Goal: Check status

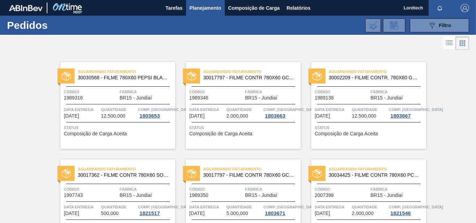
click at [78, 50] on div at bounding box center [238, 43] width 476 height 17
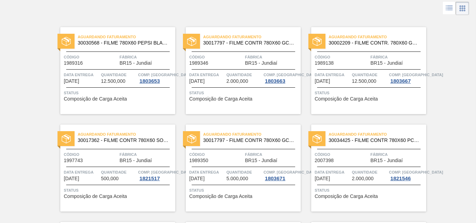
scroll to position [70, 0]
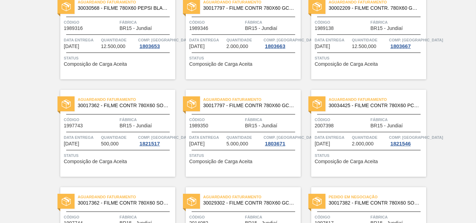
click at [135, 115] on div "Aguardando Faturamento 30017362 - FILME CONTR 780X60 SODA ZERO LT350 429 Código…" at bounding box center [117, 133] width 115 height 87
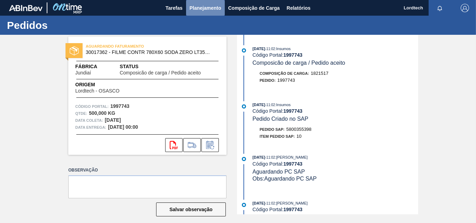
click at [204, 7] on span "Planejamento" at bounding box center [206, 8] width 32 height 8
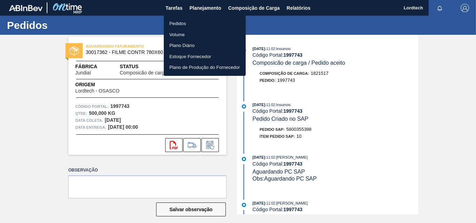
click at [173, 22] on li "Pedidos" at bounding box center [205, 23] width 82 height 11
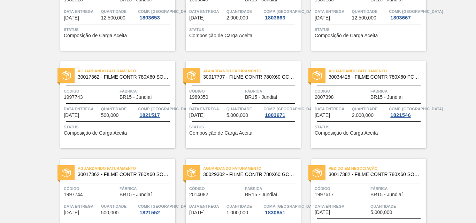
scroll to position [91, 0]
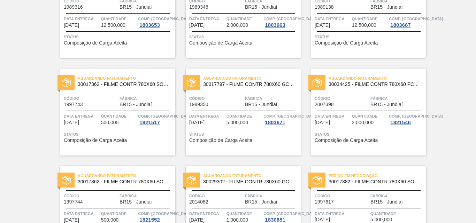
click at [124, 108] on div "Aguardando Faturamento 30017362 - FILME CONTR 780X60 SODA ZERO LT350 429 Código…" at bounding box center [117, 112] width 115 height 87
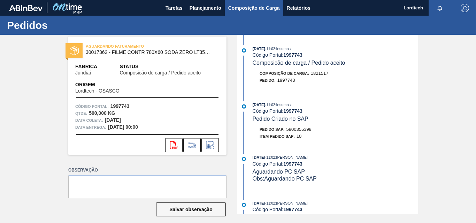
click at [248, 8] on span "Composição de Carga" at bounding box center [254, 8] width 52 height 8
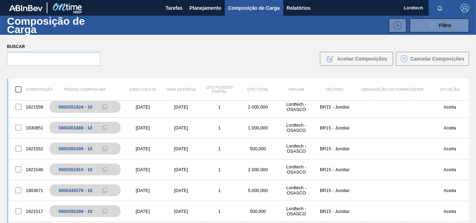
scroll to position [139, 0]
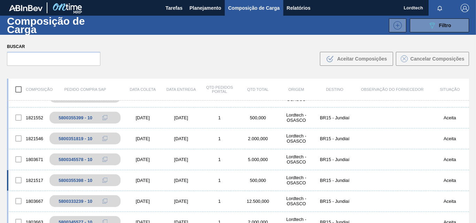
click at [197, 179] on div "[DATE]" at bounding box center [181, 180] width 38 height 5
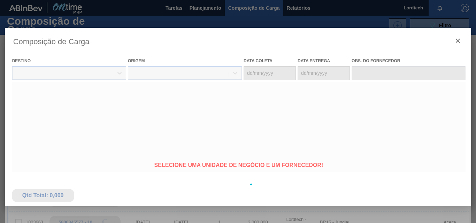
type coleta "[DATE]"
type entrega "[DATE]"
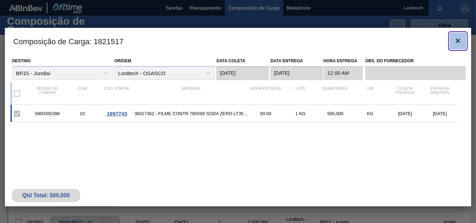
click at [457, 41] on icon "botão de ícone" at bounding box center [458, 41] width 4 height 4
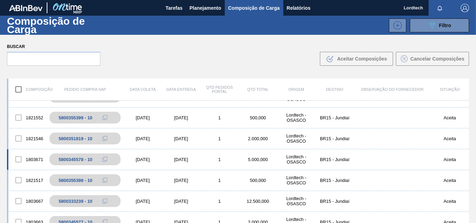
scroll to position [0, 0]
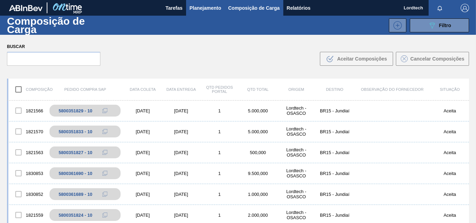
click at [193, 8] on span "Planejamento" at bounding box center [206, 8] width 32 height 8
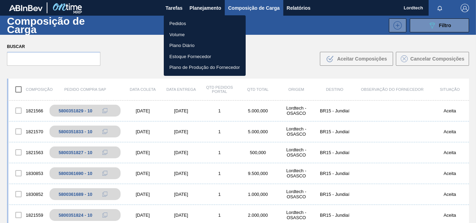
click at [178, 19] on li "Pedidos" at bounding box center [205, 23] width 82 height 11
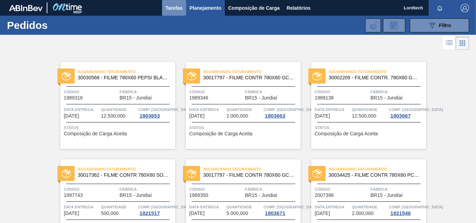
click at [179, 8] on span "Tarefas" at bounding box center [173, 8] width 17 height 8
